Goal: Transaction & Acquisition: Purchase product/service

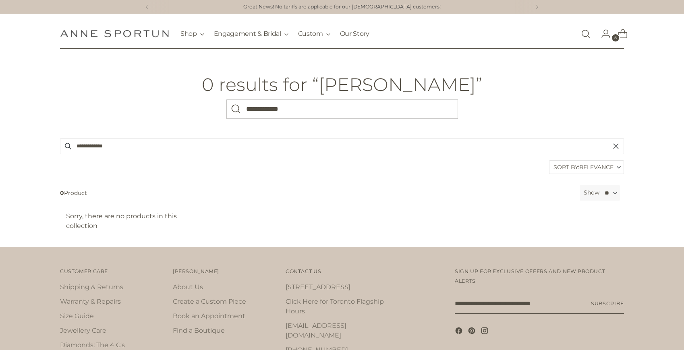
click at [81, 22] on div "[PERSON_NAME] Fine Jewellery Shop Gift Guide New & Fresh In-Stock & Ready to Sh…" at bounding box center [215, 34] width 310 height 30
click at [87, 35] on img "Anne Sportun Fine Jewellery" at bounding box center [114, 34] width 109 height 8
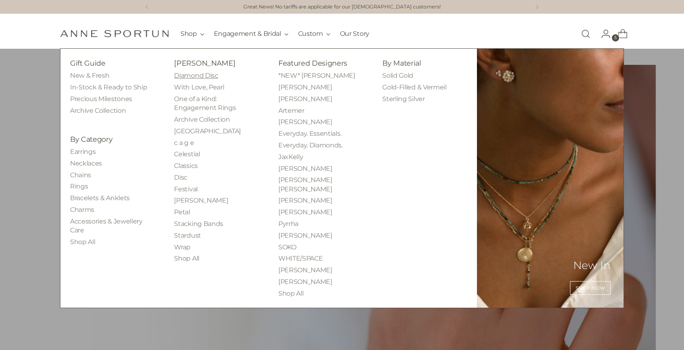
click at [195, 75] on link "Diamond Disc" at bounding box center [196, 76] width 44 height 8
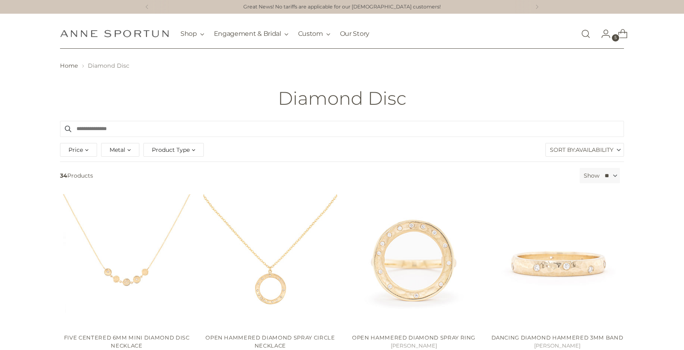
scroll to position [118, 0]
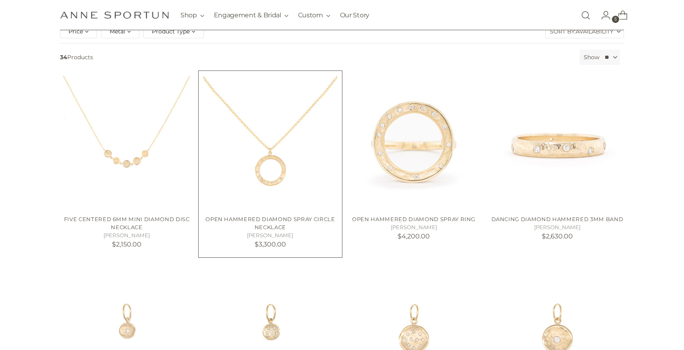
click at [0, 0] on img "Open Hammered Diamond Spray Circle Necklace" at bounding box center [0, 0] width 0 height 0
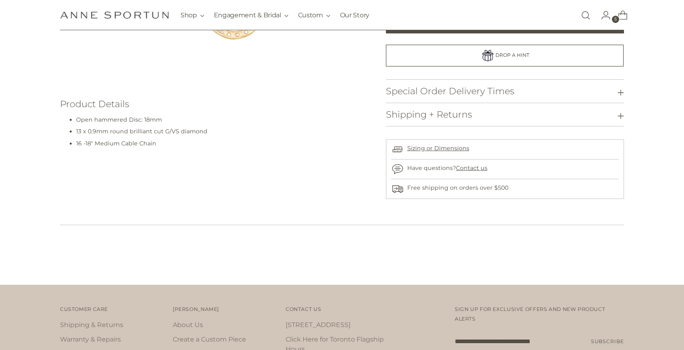
scroll to position [252, 0]
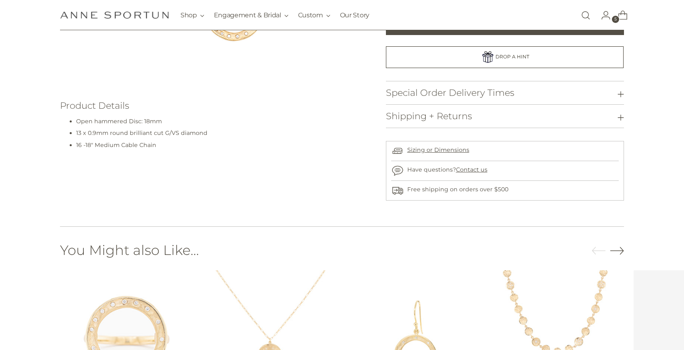
click at [459, 93] on h3 "Special Order Delivery Times" at bounding box center [450, 93] width 128 height 10
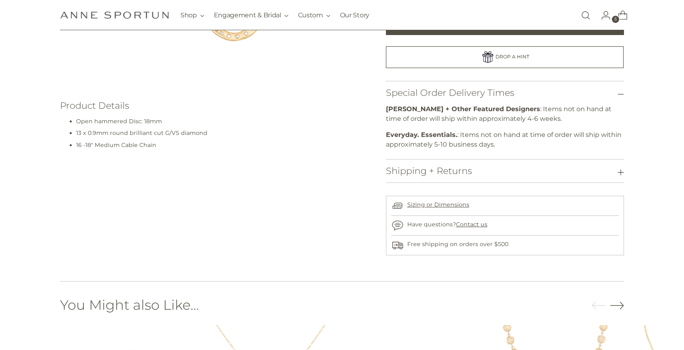
click at [526, 172] on button "Shipping + Returns" at bounding box center [505, 170] width 238 height 23
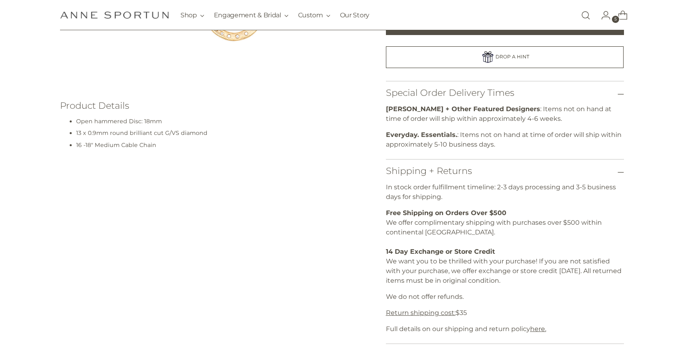
drag, startPoint x: 533, startPoint y: 182, endPoint x: 550, endPoint y: 201, distance: 25.7
click at [550, 201] on p "In stock order fulfillment timeline: 2-3 days processing and 3-5 business days …" at bounding box center [505, 191] width 238 height 19
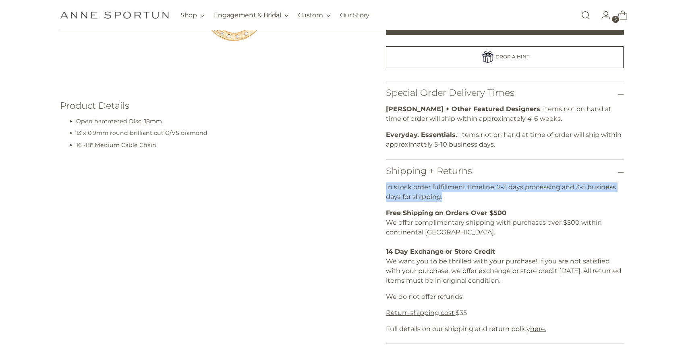
drag, startPoint x: 550, startPoint y: 201, endPoint x: 552, endPoint y: 177, distance: 24.2
click at [552, 177] on div "Shipping + Returns In stock order fulfillment timeline: 2-3 days processing and…" at bounding box center [505, 251] width 238 height 185
click at [552, 177] on button "Shipping + Returns" at bounding box center [505, 170] width 238 height 23
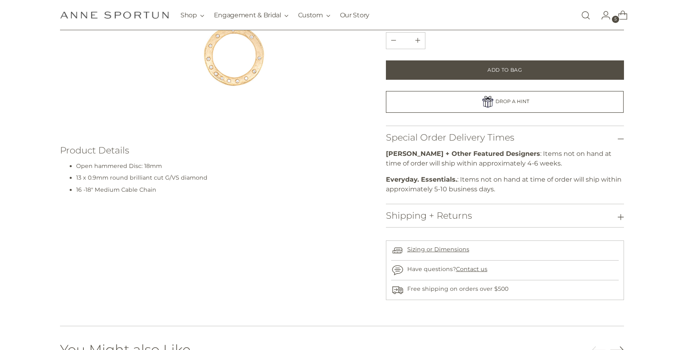
scroll to position [202, 0]
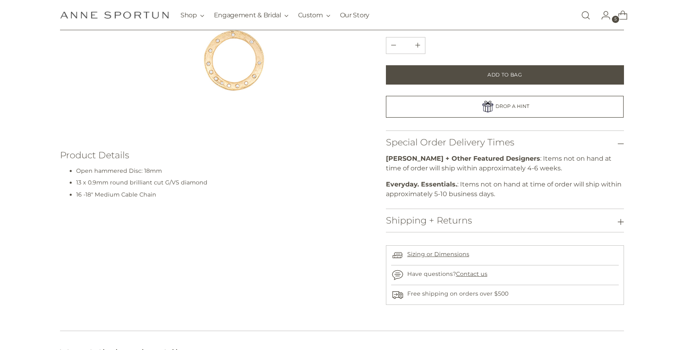
click at [253, 115] on img at bounding box center [233, 6] width 260 height 260
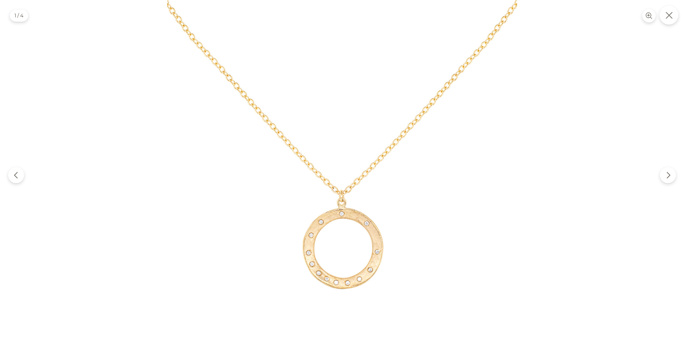
click at [668, 18] on icon "Close" at bounding box center [668, 15] width 7 height 7
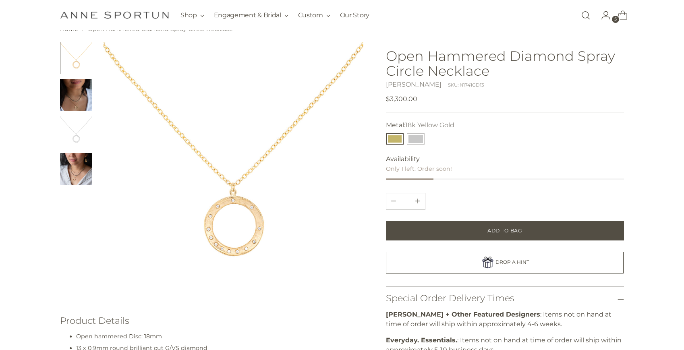
scroll to position [0, 0]
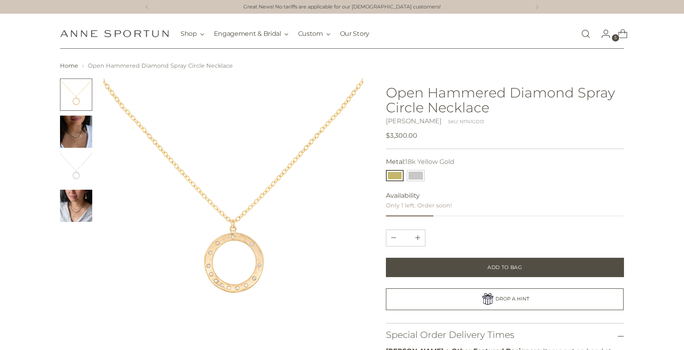
click at [76, 35] on img "Anne Sportun Fine Jewellery" at bounding box center [114, 34] width 109 height 8
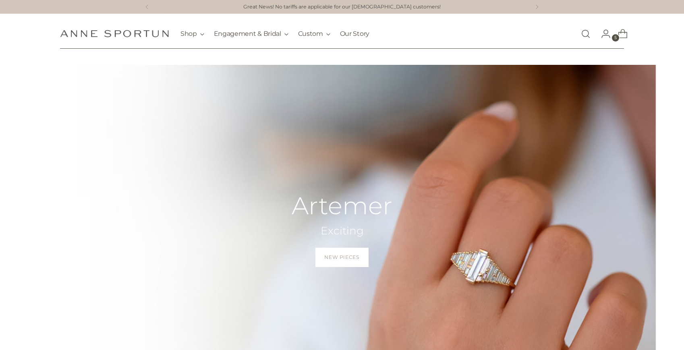
click at [596, 35] on span "Go to the account page" at bounding box center [605, 34] width 23 height 23
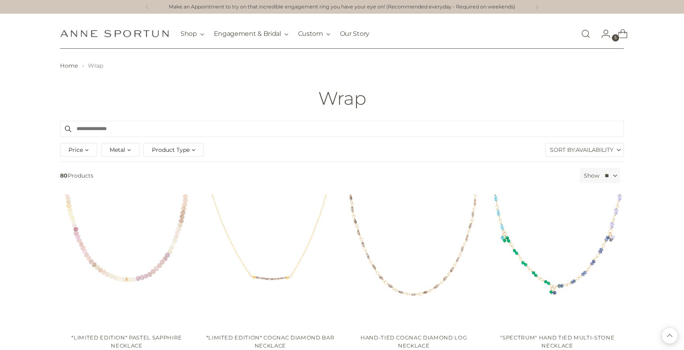
scroll to position [459, 0]
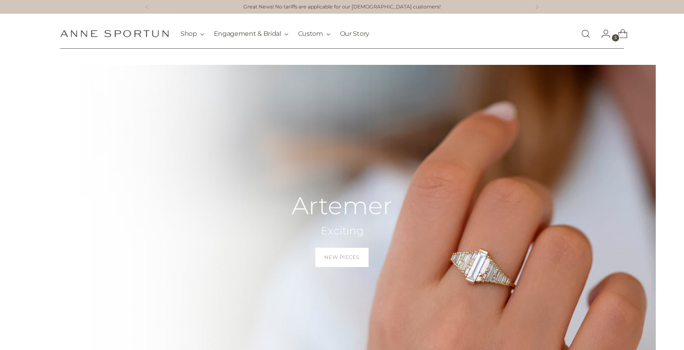
click at [590, 30] on link "Open search modal" at bounding box center [585, 34] width 16 height 16
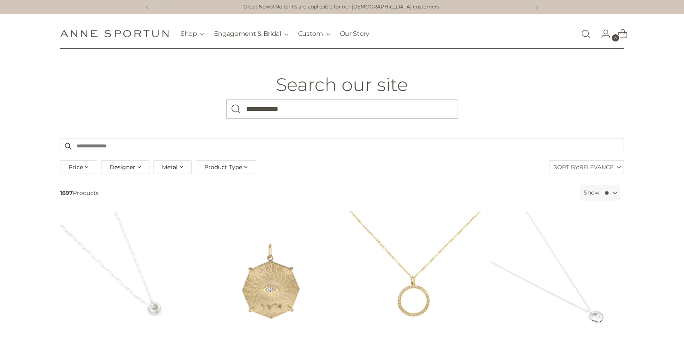
type input "**********"
click at [226, 99] on button "Search" at bounding box center [235, 108] width 19 height 19
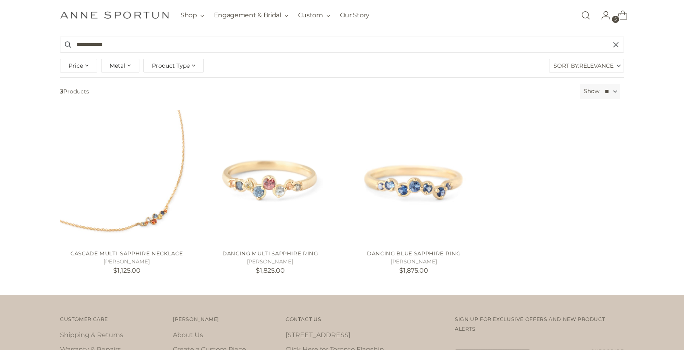
scroll to position [126, 0]
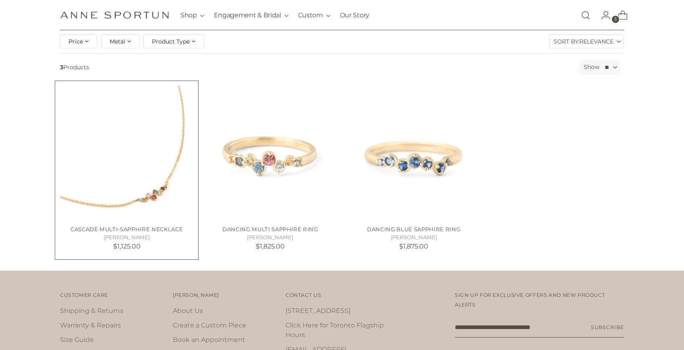
click at [0, 0] on img "Cascade Multi-Sapphire Necklace" at bounding box center [0, 0] width 0 height 0
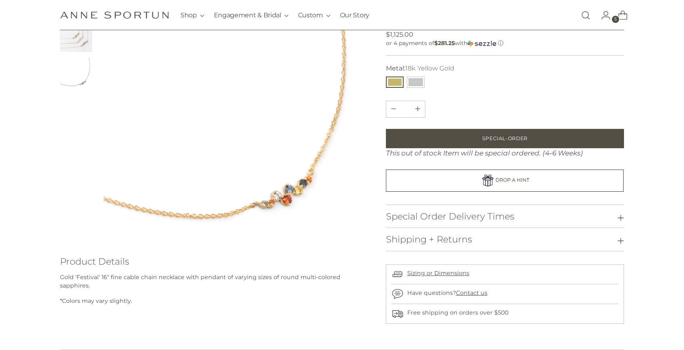
scroll to position [96, 0]
